Goal: Answer question/provide support

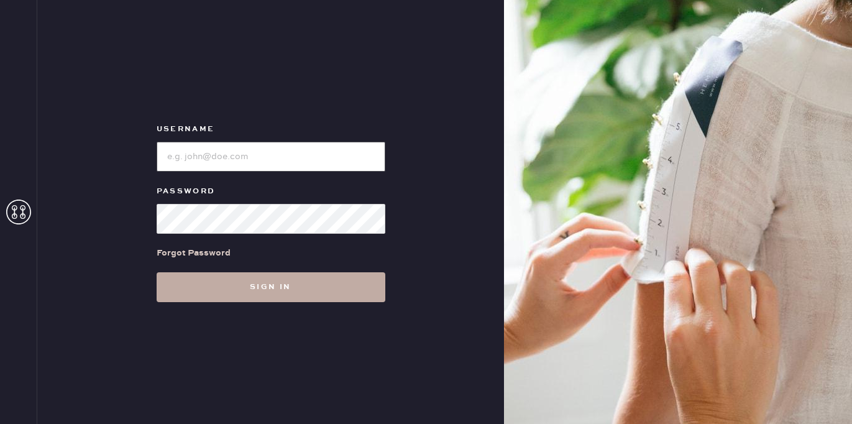
type input "[EMAIL_ADDRESS][DOMAIN_NAME]"
click at [236, 284] on button "Sign in" at bounding box center [271, 287] width 229 height 30
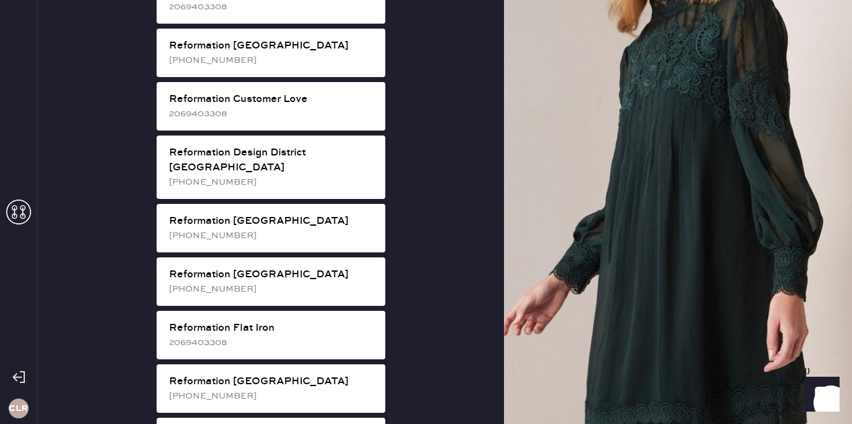
scroll to position [591, 0]
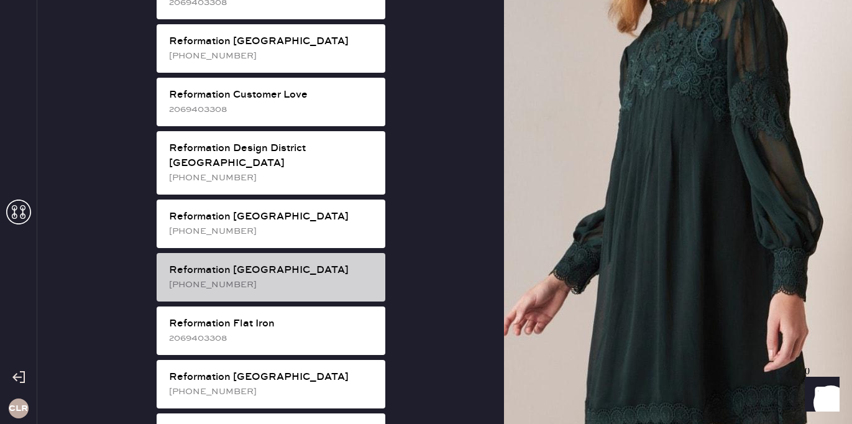
click at [257, 263] on div "Reformation [GEOGRAPHIC_DATA]" at bounding box center [272, 270] width 206 height 15
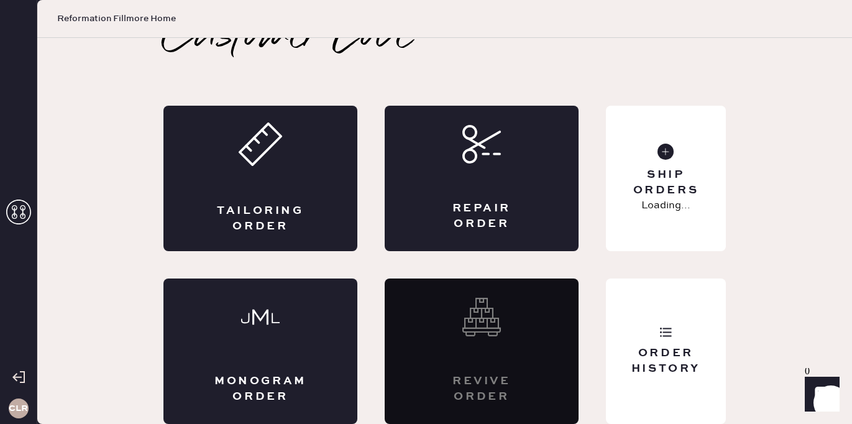
scroll to position [27, 0]
click at [661, 365] on div "Order History" at bounding box center [666, 360] width 100 height 31
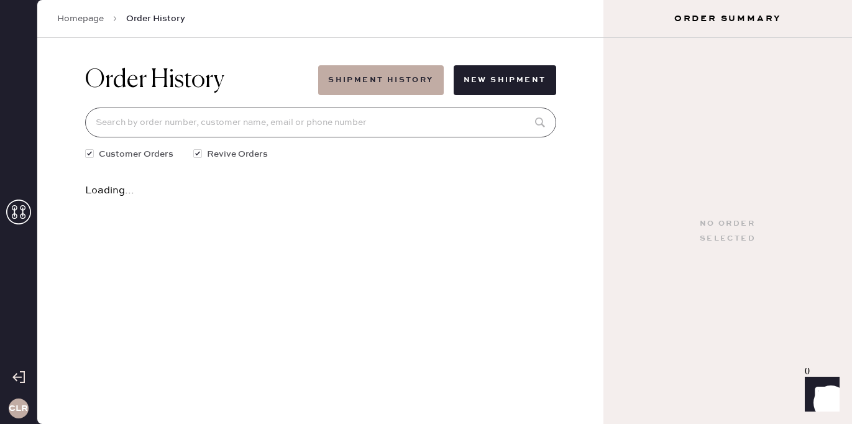
click at [358, 115] on input at bounding box center [320, 122] width 471 height 30
paste input "[EMAIL_ADDRESS][PERSON_NAME][DOMAIN_NAME]"
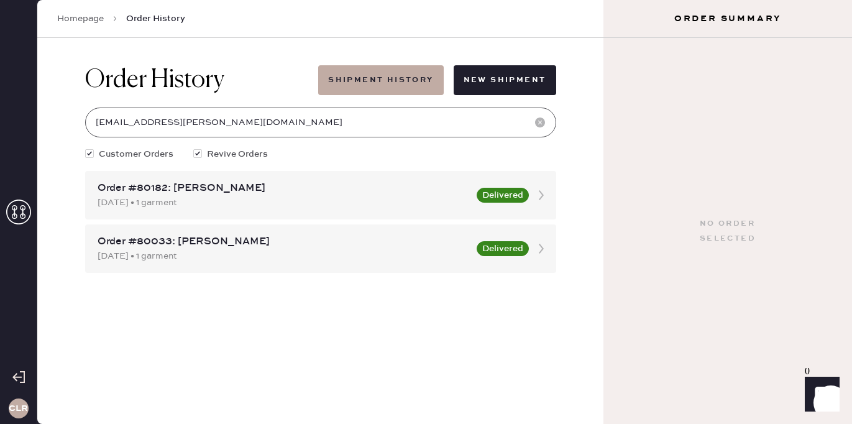
type input "[EMAIL_ADDRESS][PERSON_NAME][DOMAIN_NAME]"
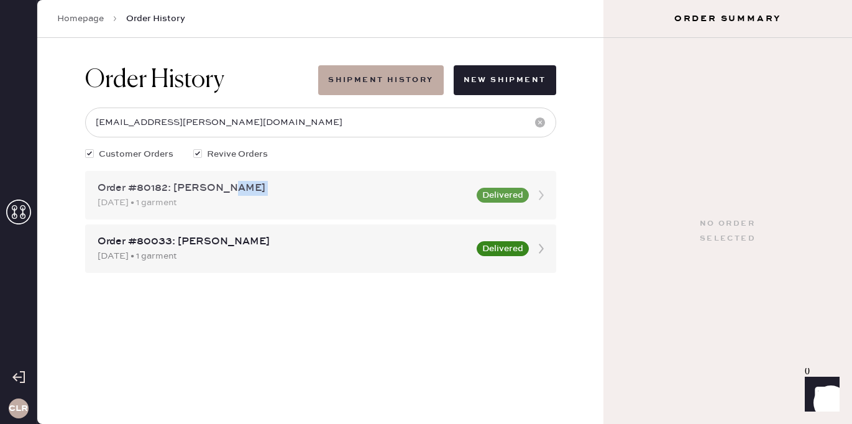
click at [357, 195] on div "Order #80182: [PERSON_NAME] [DATE] • 1 garment" at bounding box center [283, 195] width 371 height 29
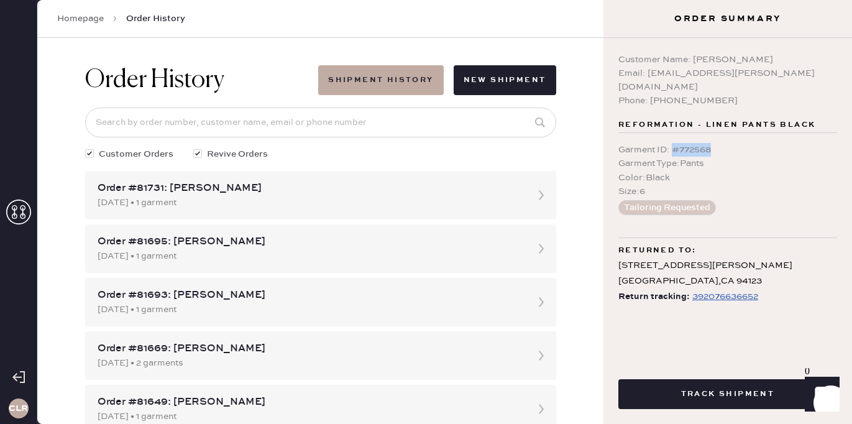
drag, startPoint x: 672, startPoint y: 137, endPoint x: 732, endPoint y: 137, distance: 60.3
click at [732, 143] on div "Garment ID : # 772568" at bounding box center [727, 150] width 219 height 14
copy div "# 772568"
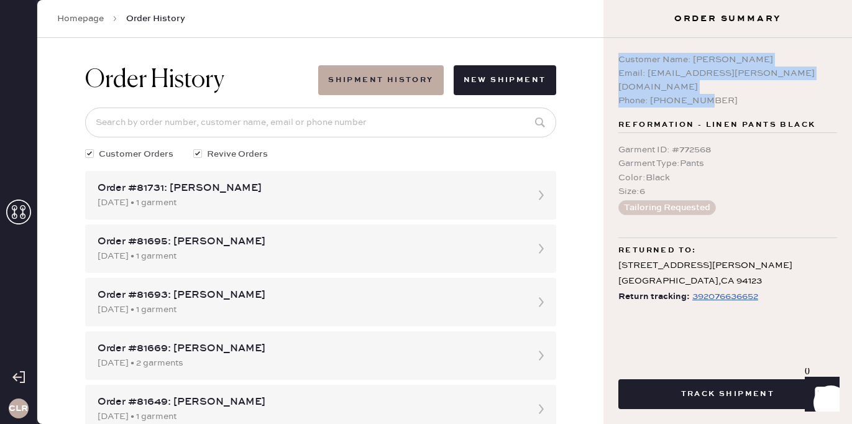
drag, startPoint x: 731, startPoint y: 84, endPoint x: 618, endPoint y: 62, distance: 115.3
click at [618, 62] on div "Customer Name: [PERSON_NAME] Email: [EMAIL_ADDRESS][PERSON_NAME][DOMAIN_NAME] P…" at bounding box center [727, 80] width 219 height 55
copy div "Customer Name: [PERSON_NAME] Email: [EMAIL_ADDRESS][PERSON_NAME][DOMAIN_NAME] P…"
